Goal: Task Accomplishment & Management: Complete application form

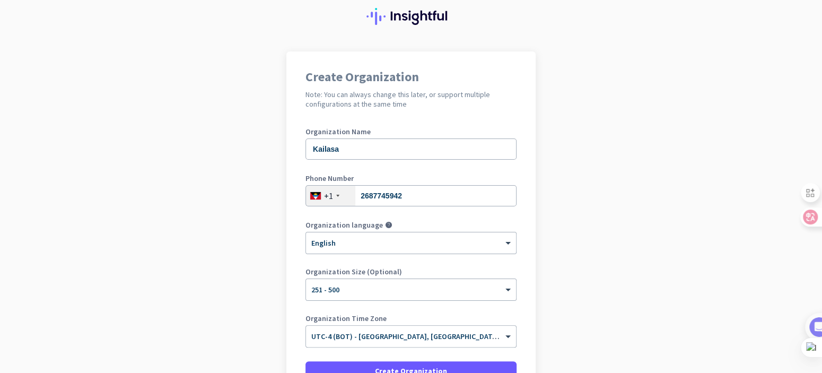
scroll to position [53, 0]
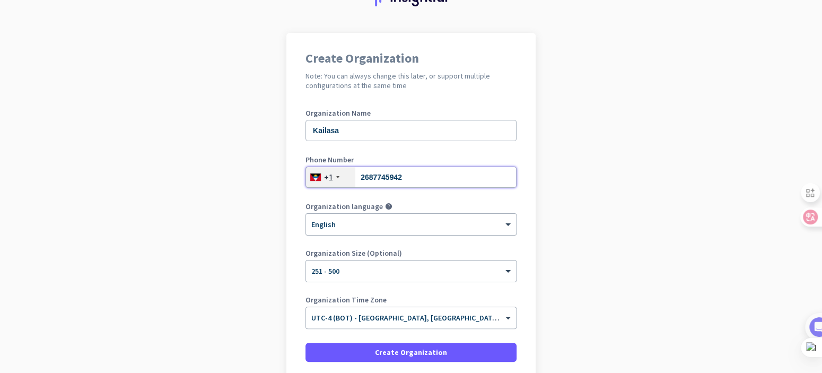
click at [393, 179] on input "2687745942" at bounding box center [411, 177] width 211 height 21
type input "2687745942"
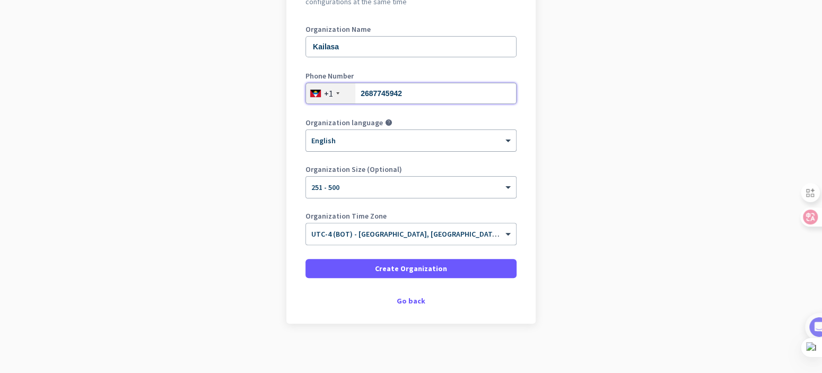
scroll to position [141, 0]
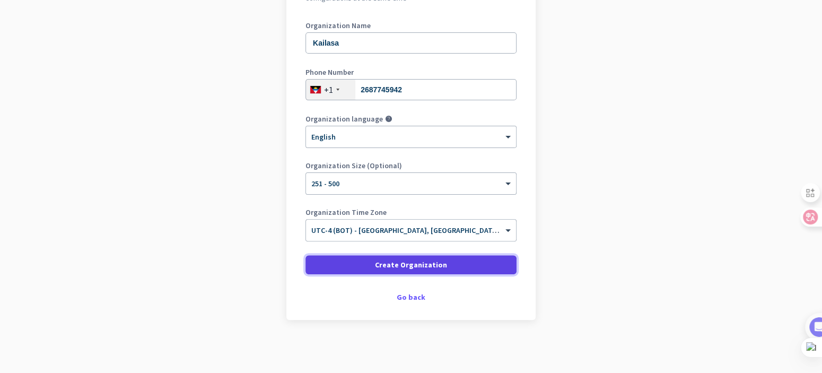
click at [396, 264] on span "Create Organization" at bounding box center [411, 264] width 72 height 11
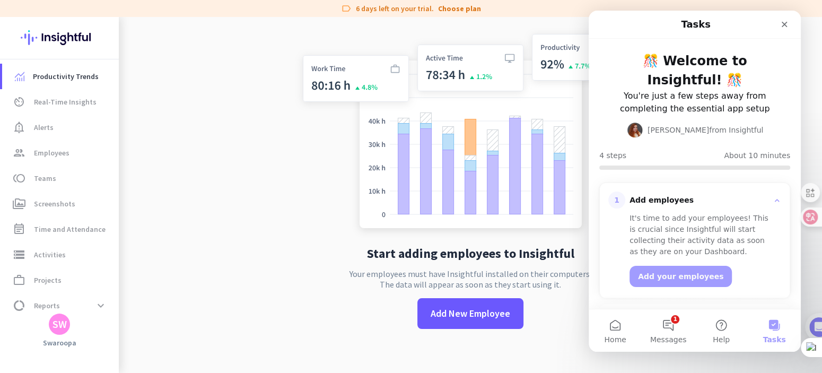
click at [265, 306] on app-no-employees "Start adding employees to Insightful Your employees must have Insightful instal…" at bounding box center [471, 186] width 704 height 373
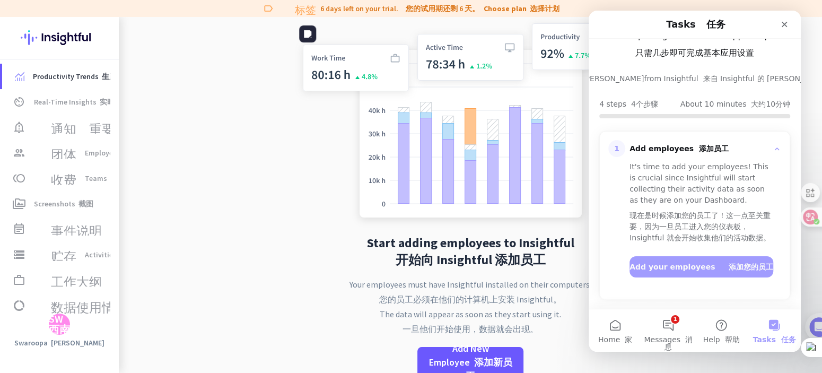
scroll to position [159, 0]
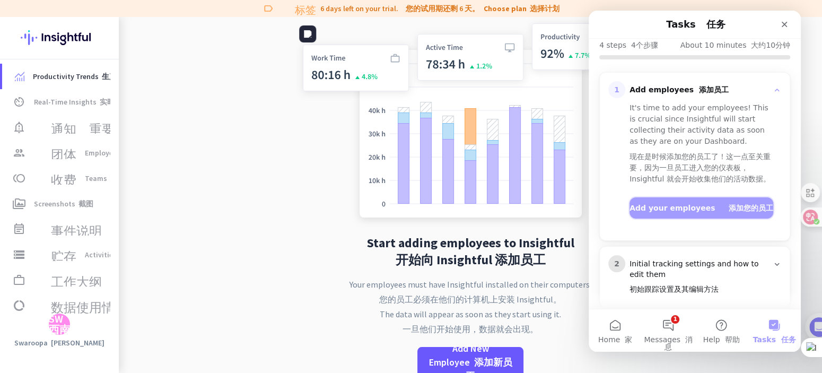
click at [646, 219] on button "Add your employees 添加您的员工" at bounding box center [702, 207] width 144 height 21
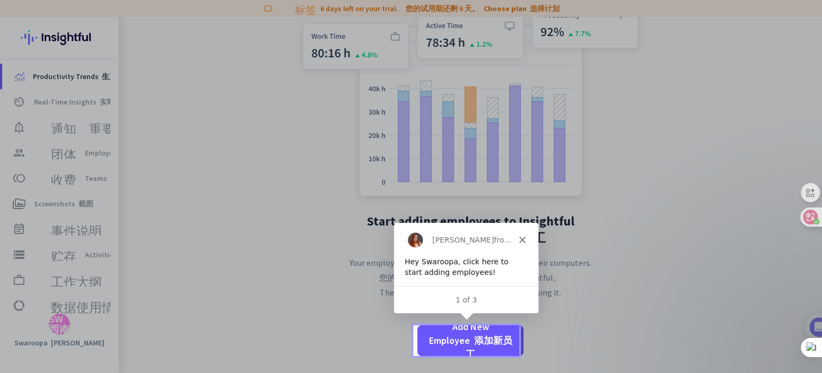
scroll to position [0, 0]
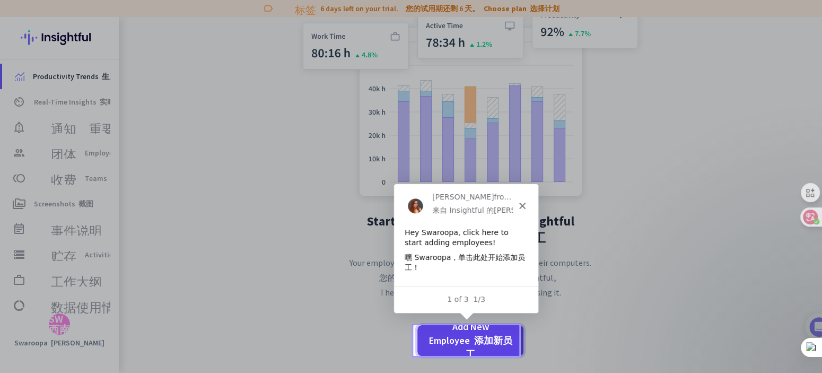
click at [489, 342] on font "添加新员工" at bounding box center [489, 347] width 47 height 26
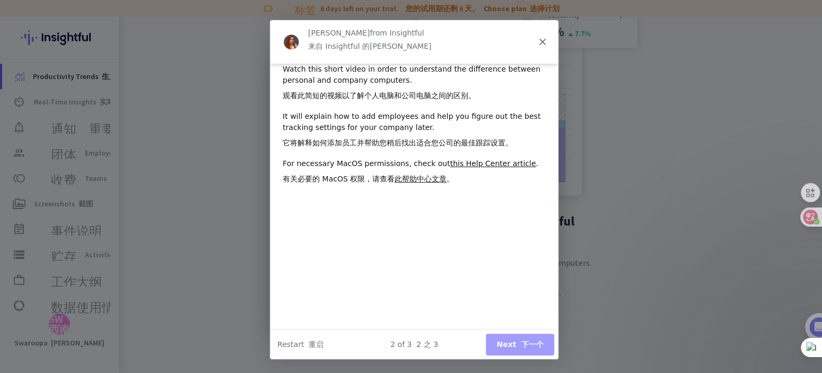
scroll to position [45, 0]
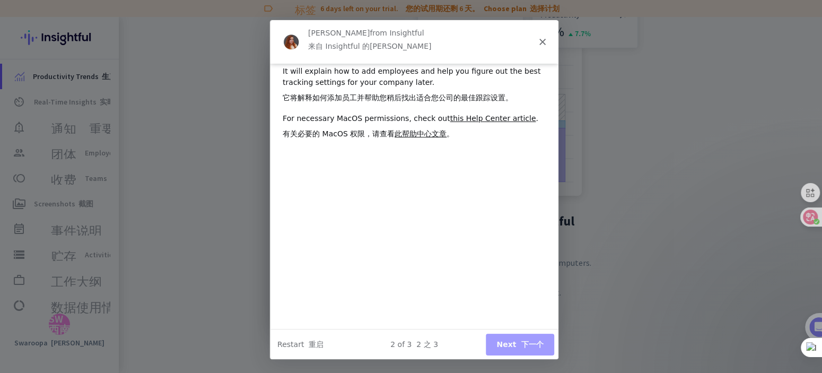
click at [524, 354] on div "2 of 3 2 之 3 Next 下一个 Restart 重启" at bounding box center [414, 343] width 289 height 31
click at [525, 351] on button "Next 下一个" at bounding box center [519, 344] width 68 height 22
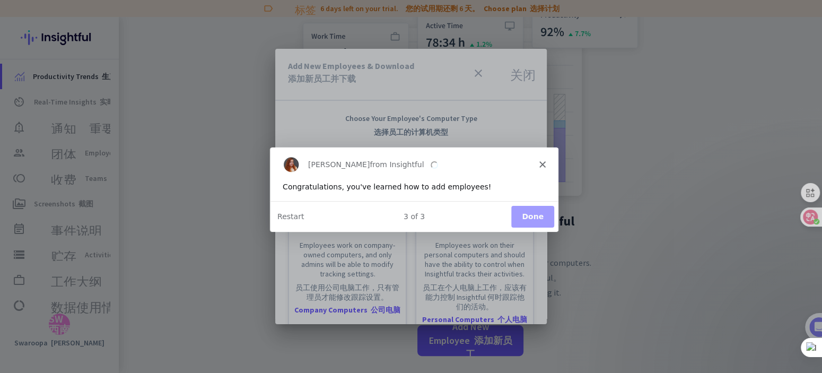
scroll to position [0, 0]
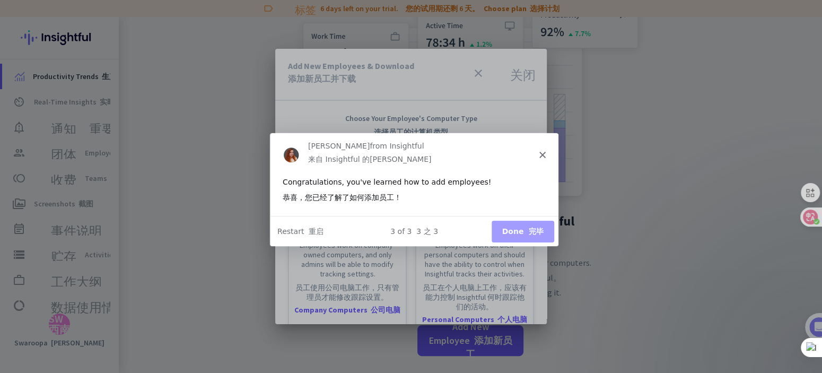
click at [507, 231] on button "Done 完毕" at bounding box center [522, 231] width 63 height 22
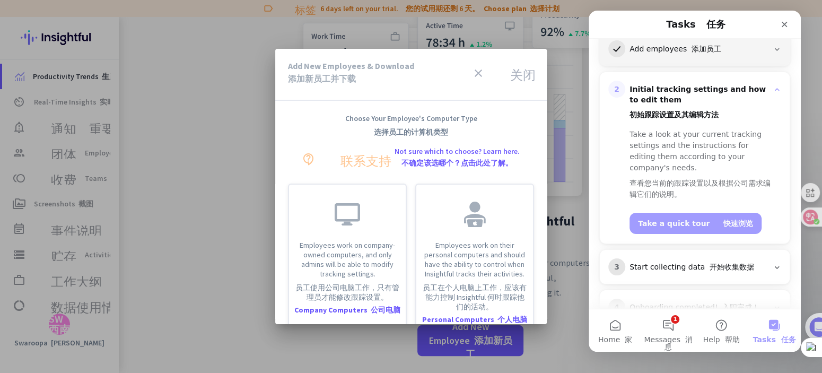
scroll to position [242, 0]
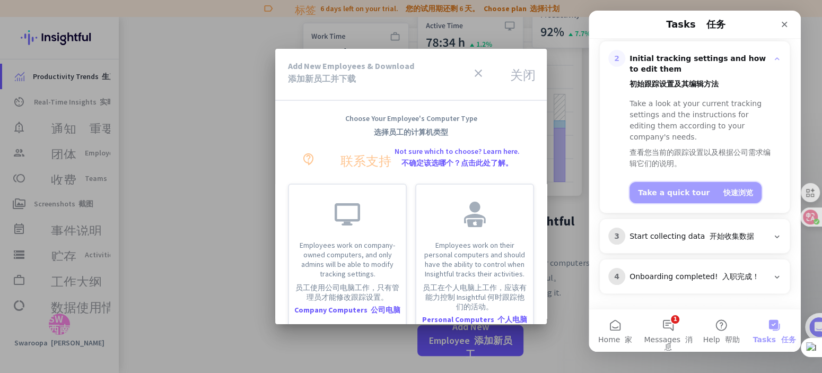
click at [683, 192] on button "Take a quick tour 快速浏览" at bounding box center [696, 192] width 132 height 21
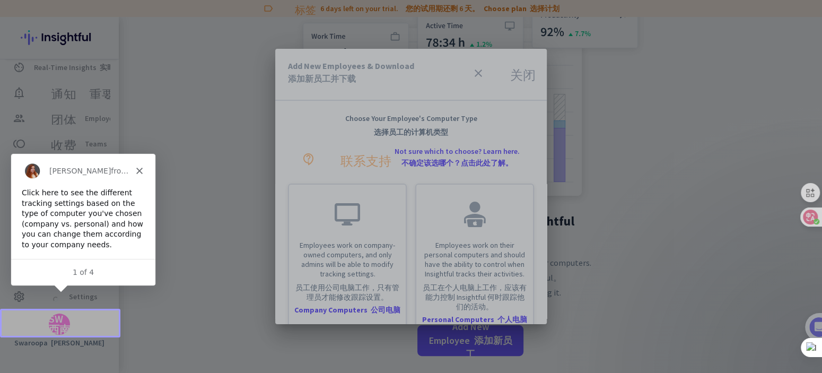
scroll to position [0, 0]
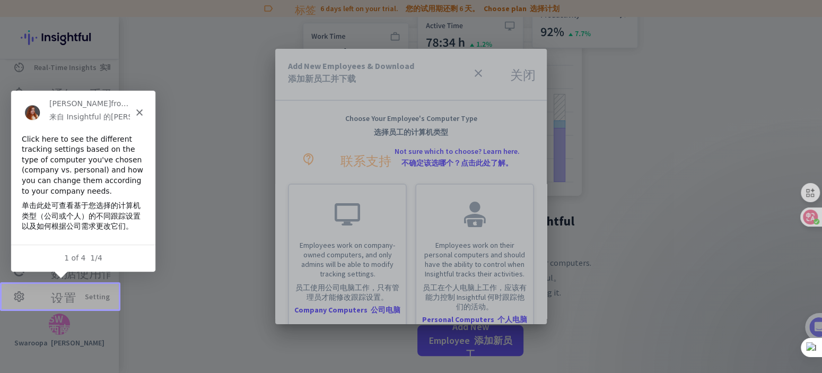
drag, startPoint x: 99, startPoint y: 252, endPoint x: 107, endPoint y: 247, distance: 9.5
click at [99, 252] on div "1 of 4 1/4" at bounding box center [83, 257] width 144 height 27
click at [194, 184] on div at bounding box center [411, 142] width 822 height 284
click at [143, 111] on div "Tamara from Insightful 来自 Insightful 的 Tamara" at bounding box center [83, 112] width 144 height 44
click at [136, 112] on icon "Close" at bounding box center [139, 112] width 6 height 6
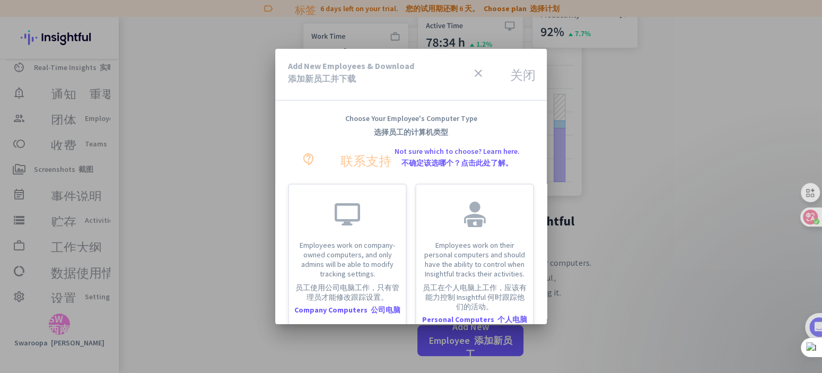
click at [511, 71] on font "关闭" at bounding box center [522, 73] width 25 height 13
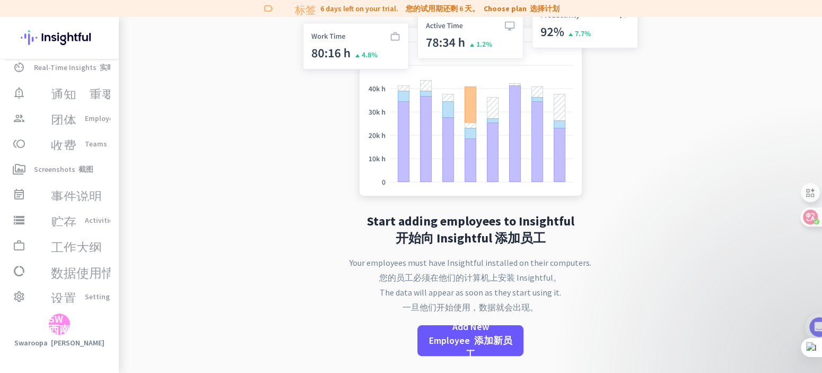
click at [453, 320] on div "Start adding employees to Insightful 开始向 Insightful 添加员工 Your employees must ha…" at bounding box center [470, 184] width 351 height 378
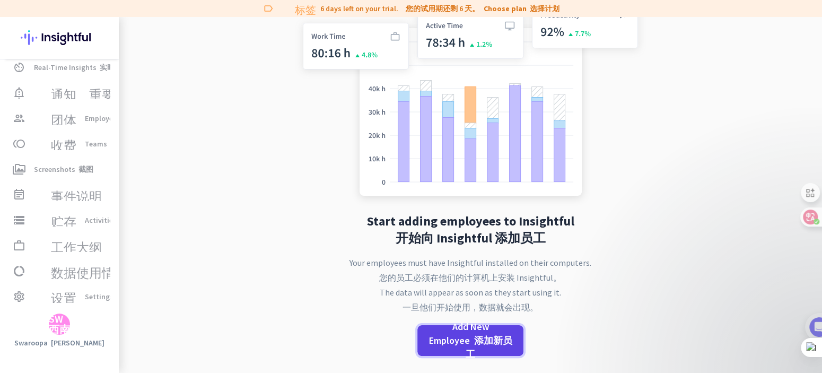
click at [454, 333] on span "Add New Employee 添加新员工" at bounding box center [470, 340] width 89 height 41
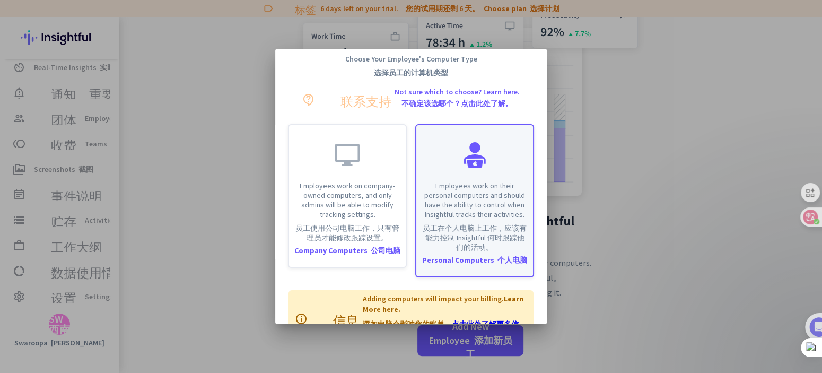
scroll to position [95, 0]
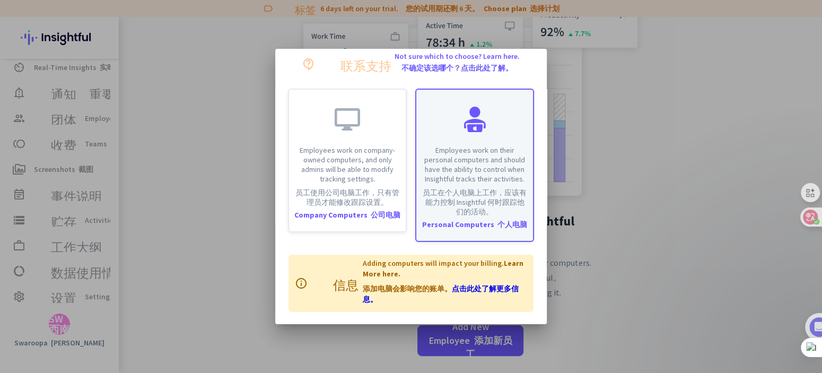
click at [487, 195] on font "员工在个人电脑上工作，应该有能力控制 Insightful 何时跟踪他们的活动。" at bounding box center [475, 202] width 104 height 29
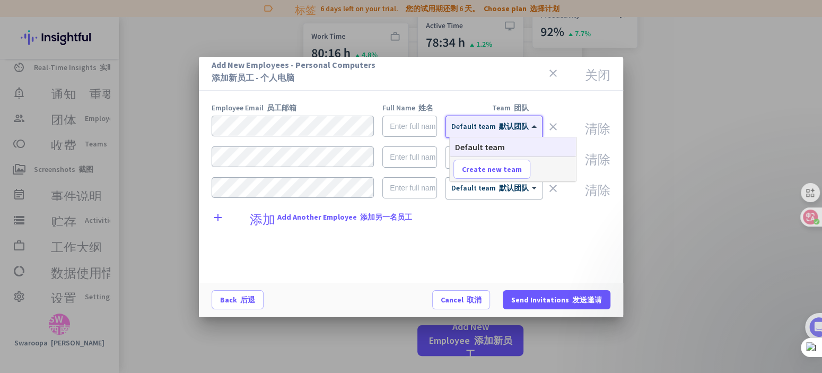
click at [533, 127] on span at bounding box center [535, 126] width 13 height 9
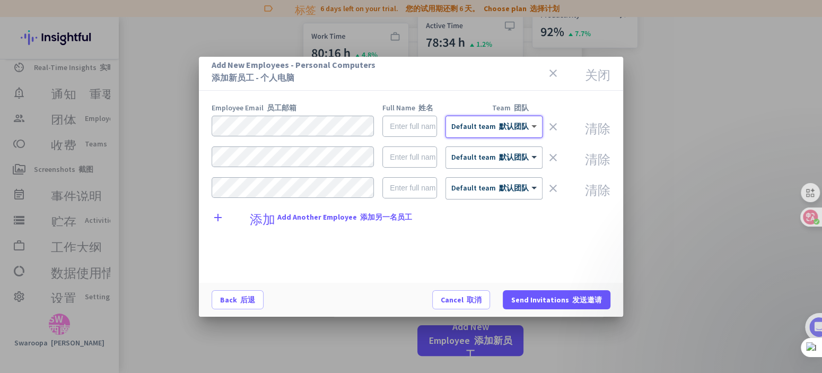
click at [533, 127] on span at bounding box center [535, 126] width 13 height 9
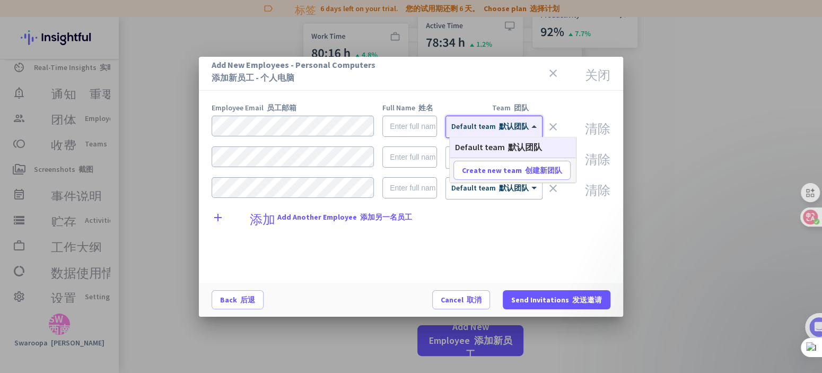
click at [533, 127] on span at bounding box center [535, 126] width 13 height 9
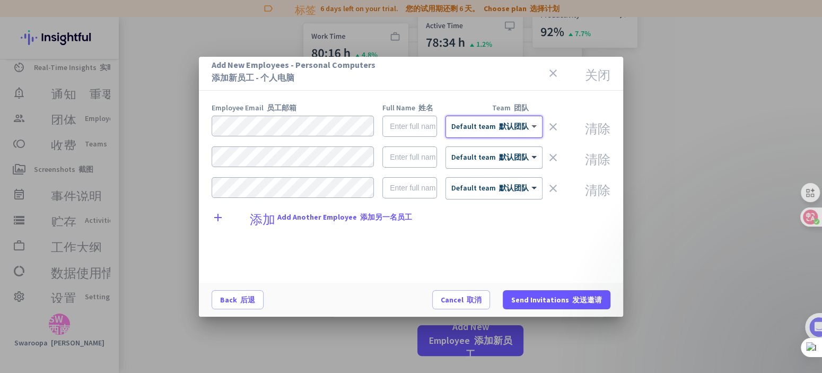
click at [533, 127] on span at bounding box center [535, 126] width 13 height 9
click at [418, 128] on input "text" at bounding box center [410, 126] width 55 height 21
click at [421, 126] on input "text" at bounding box center [410, 126] width 55 height 21
click at [535, 125] on span at bounding box center [535, 126] width 13 height 9
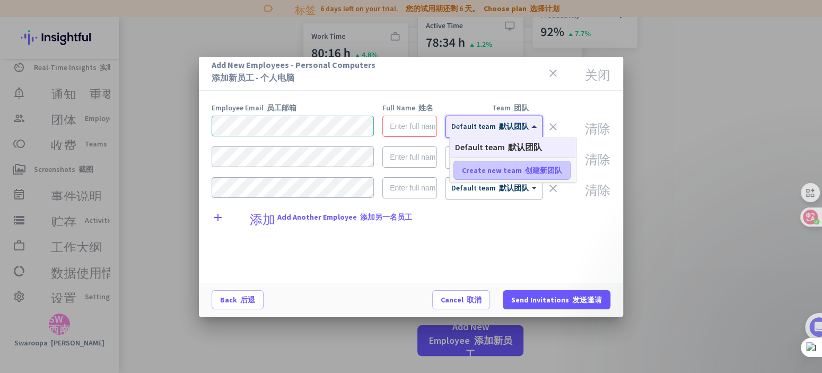
click at [527, 174] on font "创建新团队" at bounding box center [543, 171] width 37 height 10
click at [527, 168] on input "text" at bounding box center [493, 170] width 79 height 19
click at [527, 167] on input "text" at bounding box center [493, 170] width 79 height 19
type input "AI TOOL TEAM"
click at [565, 166] on span at bounding box center [555, 170] width 33 height 25
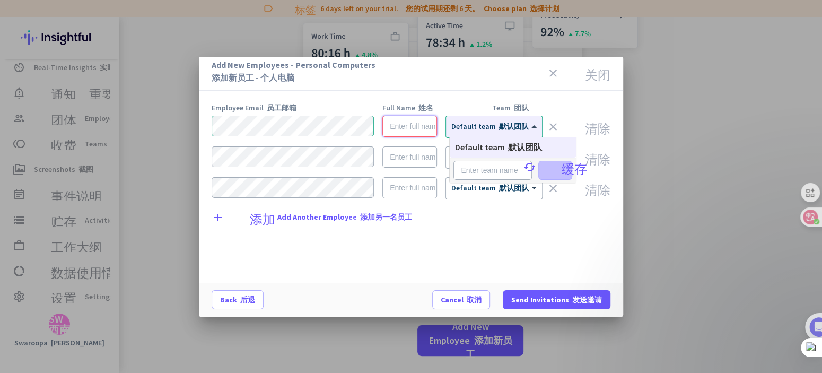
click at [415, 125] on input "text" at bounding box center [410, 126] width 55 height 21
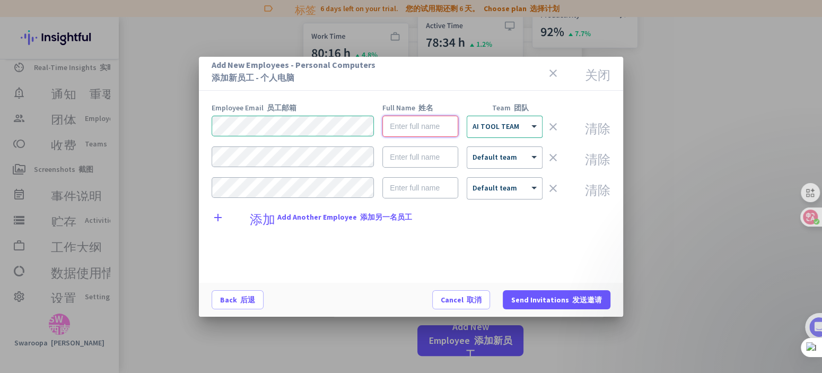
click at [415, 125] on input "text" at bounding box center [421, 126] width 76 height 21
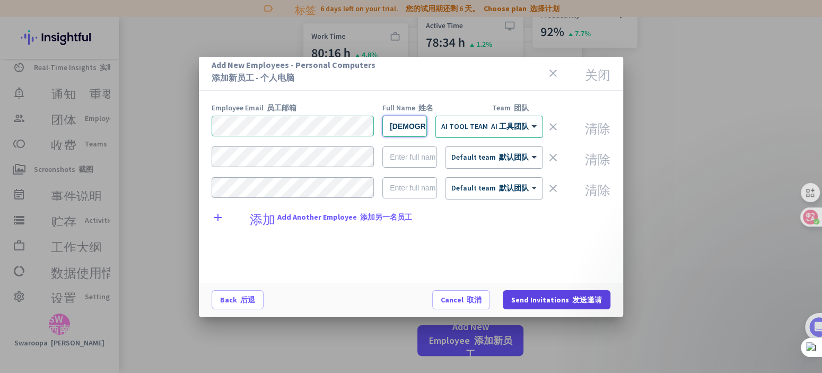
type input "Advaitini"
click at [547, 301] on span "Send Invitations 发送邀请" at bounding box center [556, 299] width 91 height 11
